Goal: Find contact information: Find contact information

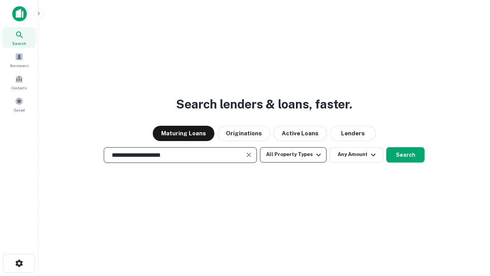
type input "**********"
click at [293, 154] on button "All Property Types" at bounding box center [293, 154] width 67 height 15
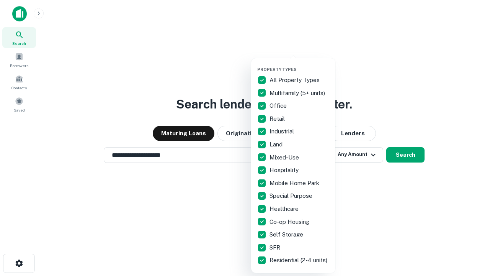
click at [299, 64] on button "button" at bounding box center [299, 64] width 84 height 0
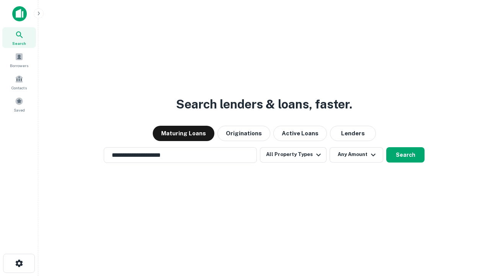
scroll to position [12, 0]
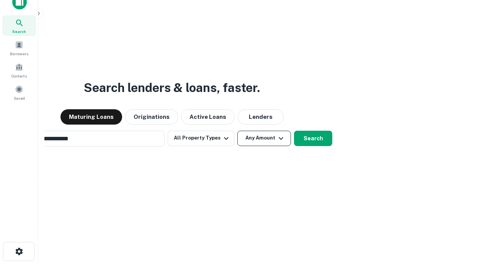
click at [237, 131] on button "Any Amount" at bounding box center [264, 138] width 54 height 15
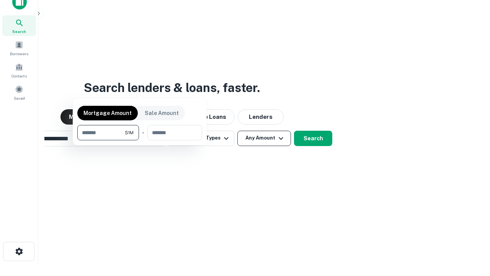
scroll to position [12, 0]
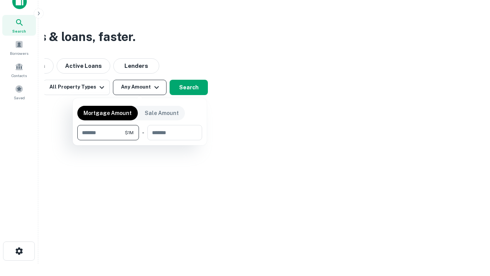
type input "*******"
click at [140, 140] on button "button" at bounding box center [139, 140] width 125 height 0
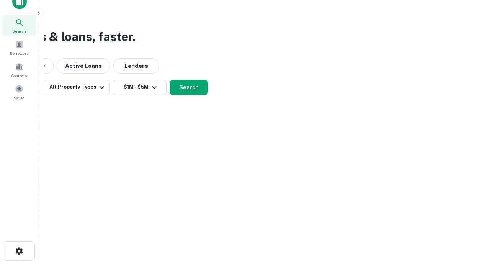
scroll to position [5, 141]
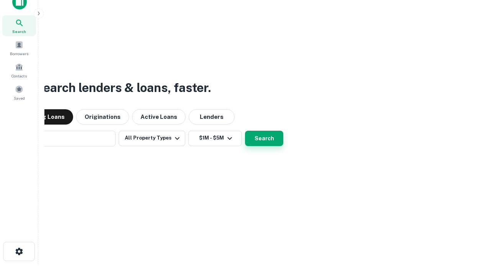
click at [245, 131] on button "Search" at bounding box center [264, 138] width 38 height 15
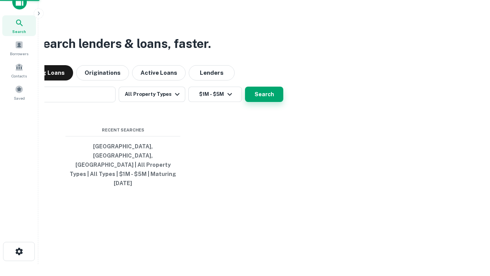
scroll to position [20, 217]
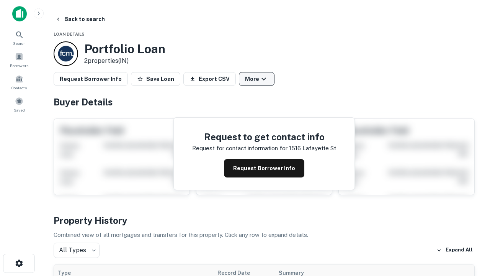
click at [257, 79] on button "More" at bounding box center [257, 79] width 36 height 14
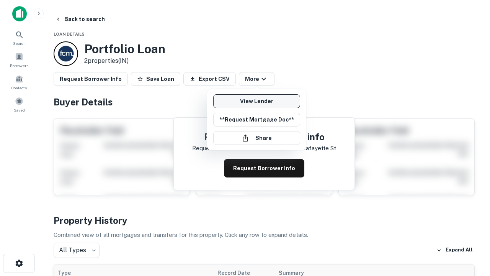
click at [257, 101] on link "View Lender" at bounding box center [256, 101] width 87 height 14
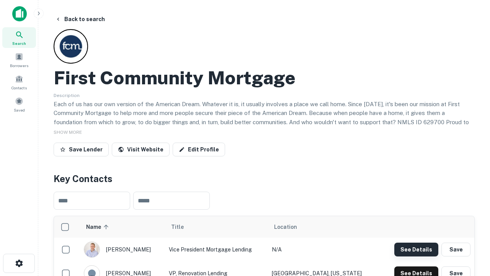
click at [416, 249] on button "See Details" at bounding box center [416, 249] width 44 height 14
click at [19, 263] on icon "button" at bounding box center [19, 262] width 9 height 9
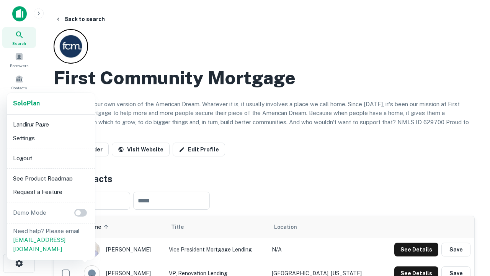
click at [51, 158] on li "Logout" at bounding box center [51, 158] width 82 height 14
